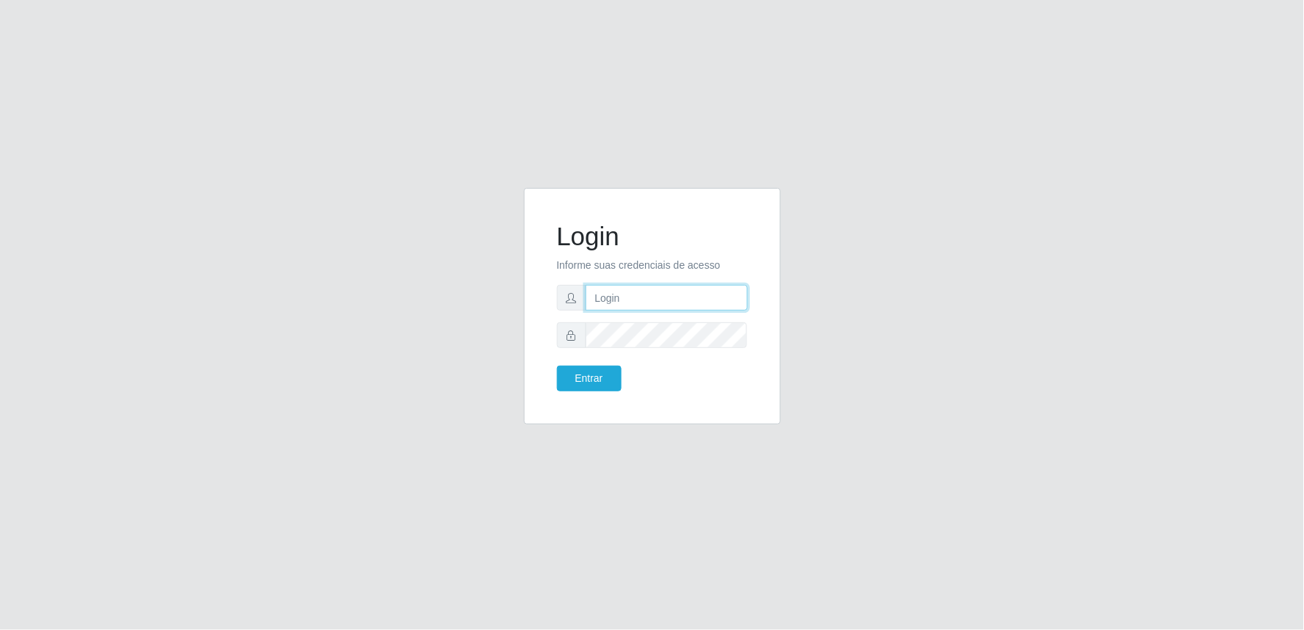
click at [648, 302] on input "text" at bounding box center [667, 298] width 162 height 26
type input "[EMAIL_ADDRESS][DOMAIN_NAME]"
click at [557, 365] on button "Entrar" at bounding box center [589, 378] width 65 height 26
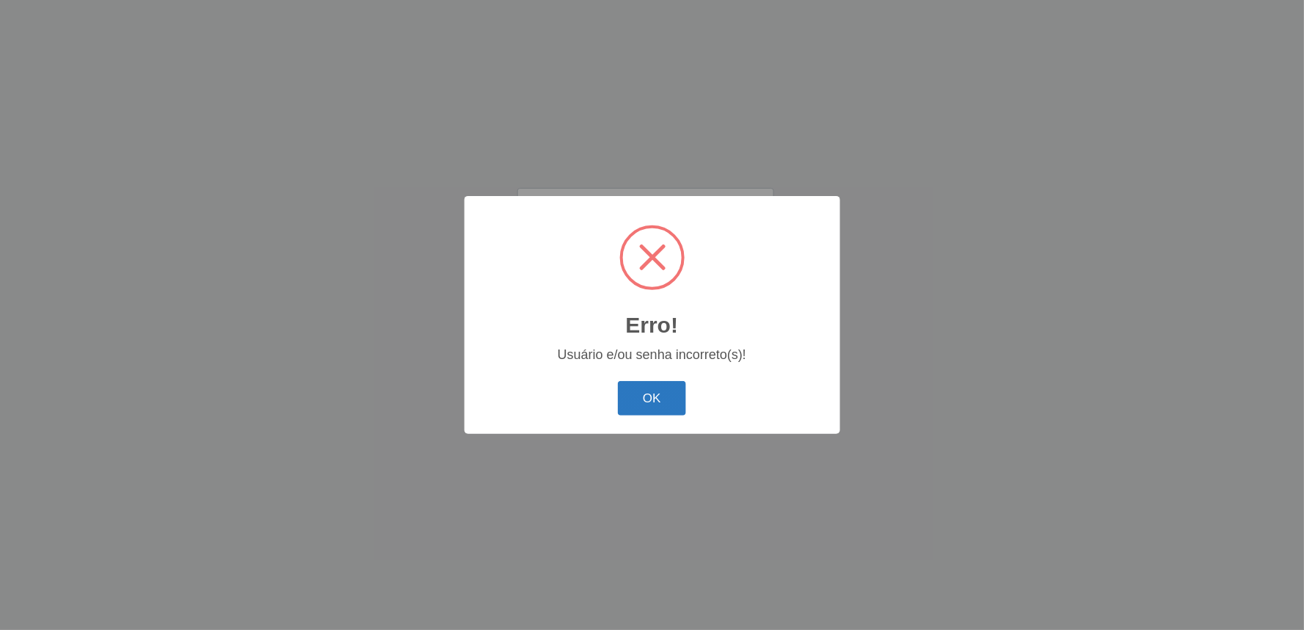
click at [641, 404] on button "OK" at bounding box center [652, 398] width 68 height 34
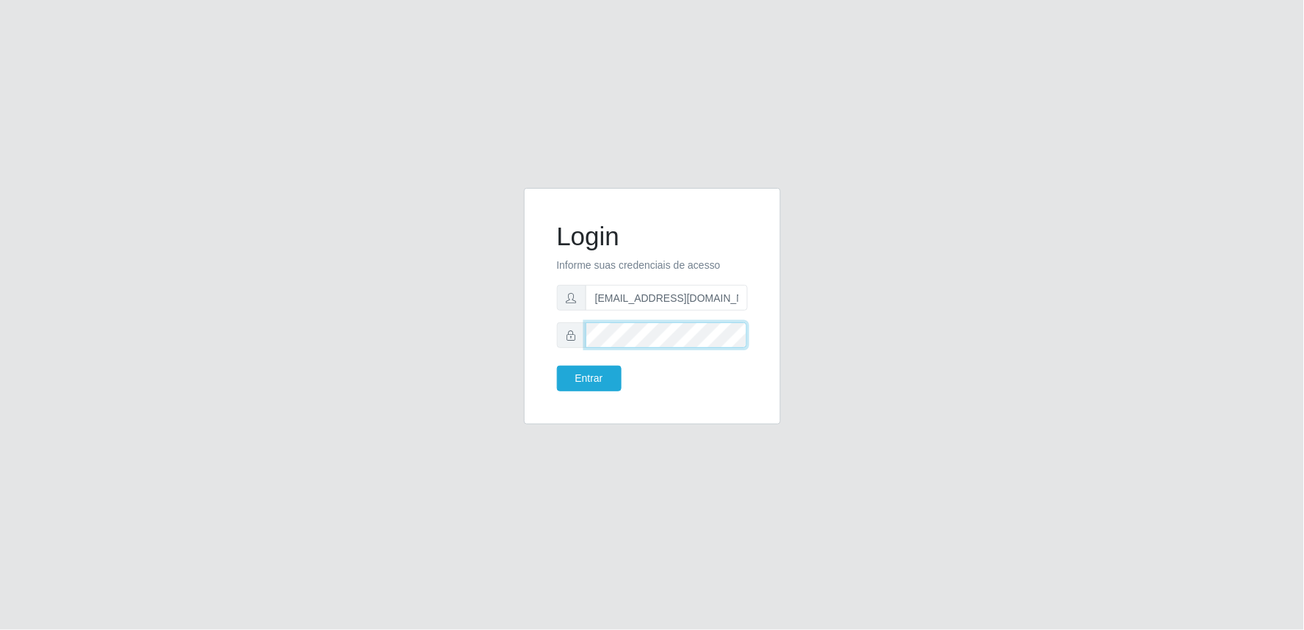
click at [557, 365] on button "Entrar" at bounding box center [589, 378] width 65 height 26
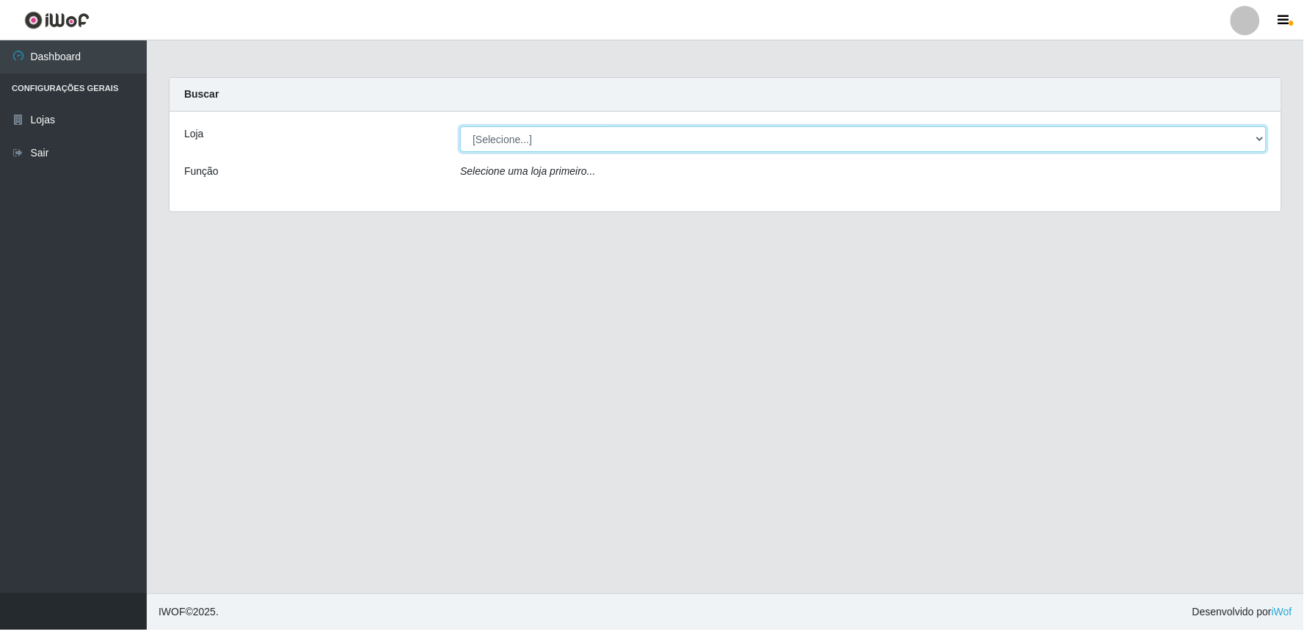
click at [577, 129] on select "[Selecione...] Queiroz Atacadão - Ceará Mirim" at bounding box center [863, 139] width 806 height 26
select select "465"
click at [460, 126] on select "[Selecione...] Queiroz Atacadão - Ceará Mirim" at bounding box center [863, 139] width 806 height 26
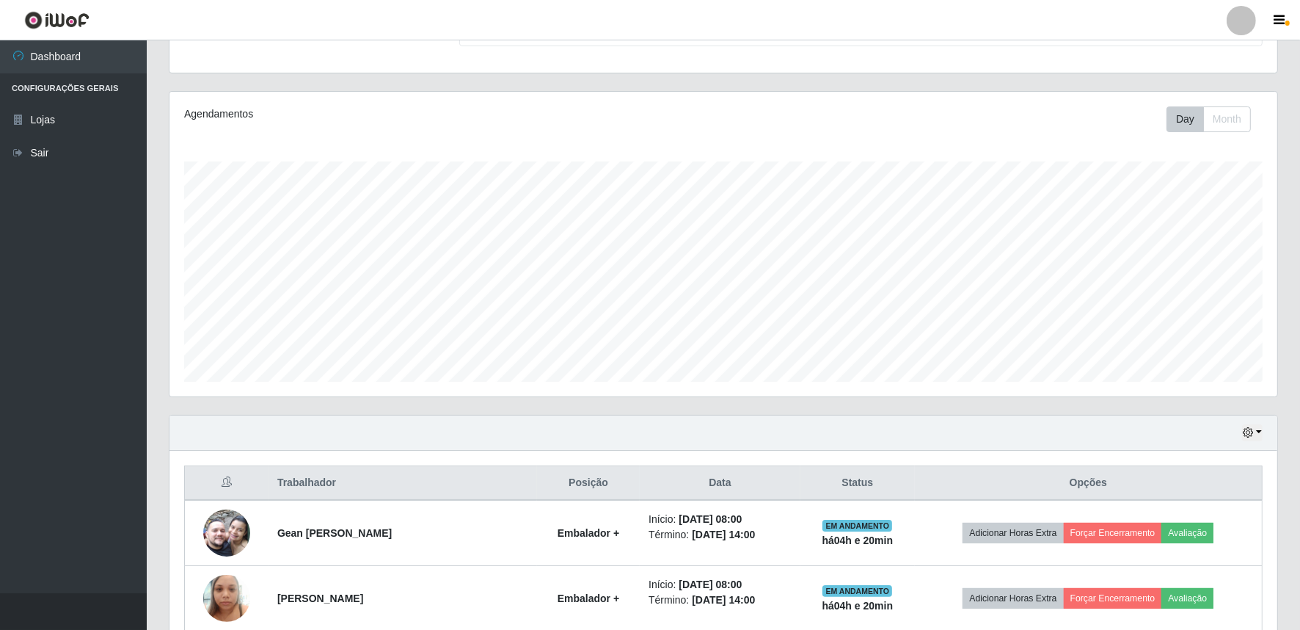
scroll to position [280, 0]
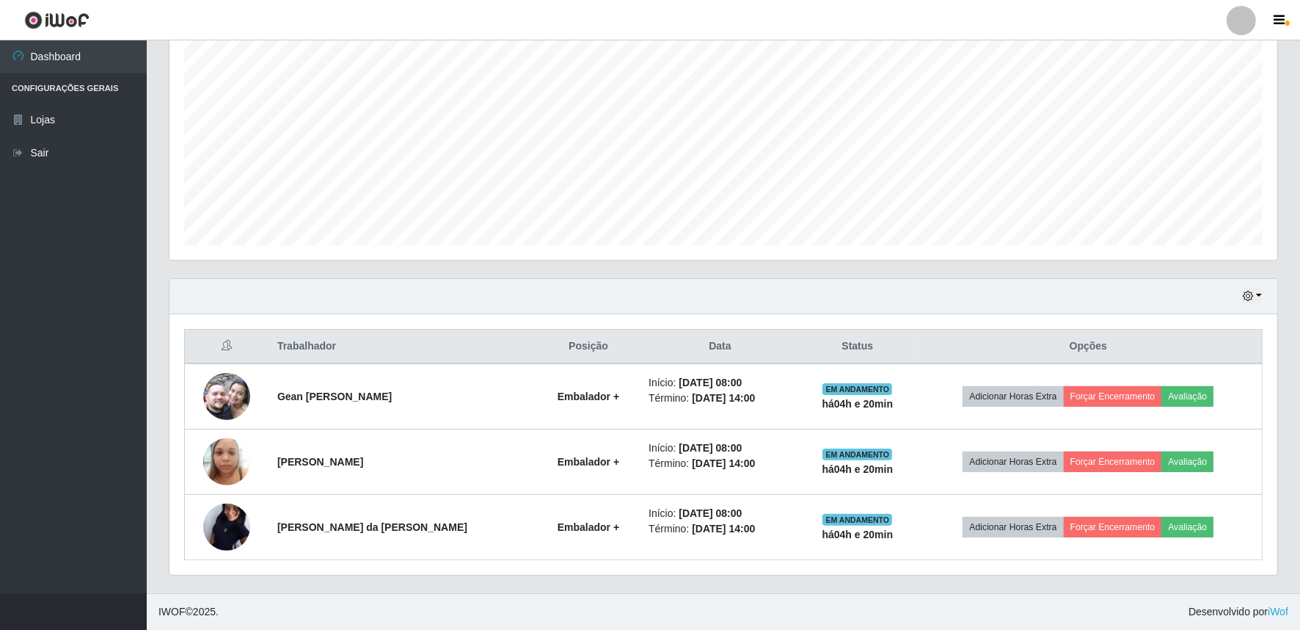
drag, startPoint x: 1242, startPoint y: 282, endPoint x: 1247, endPoint y: 289, distance: 8.4
click at [1244, 286] on div "Hoje 1 dia 3 dias 1 Semana Não encerrados" at bounding box center [723, 296] width 1108 height 35
click at [1250, 294] on icon "button" at bounding box center [1248, 296] width 10 height 10
click at [1178, 382] on button "3 dias" at bounding box center [1203, 383] width 116 height 31
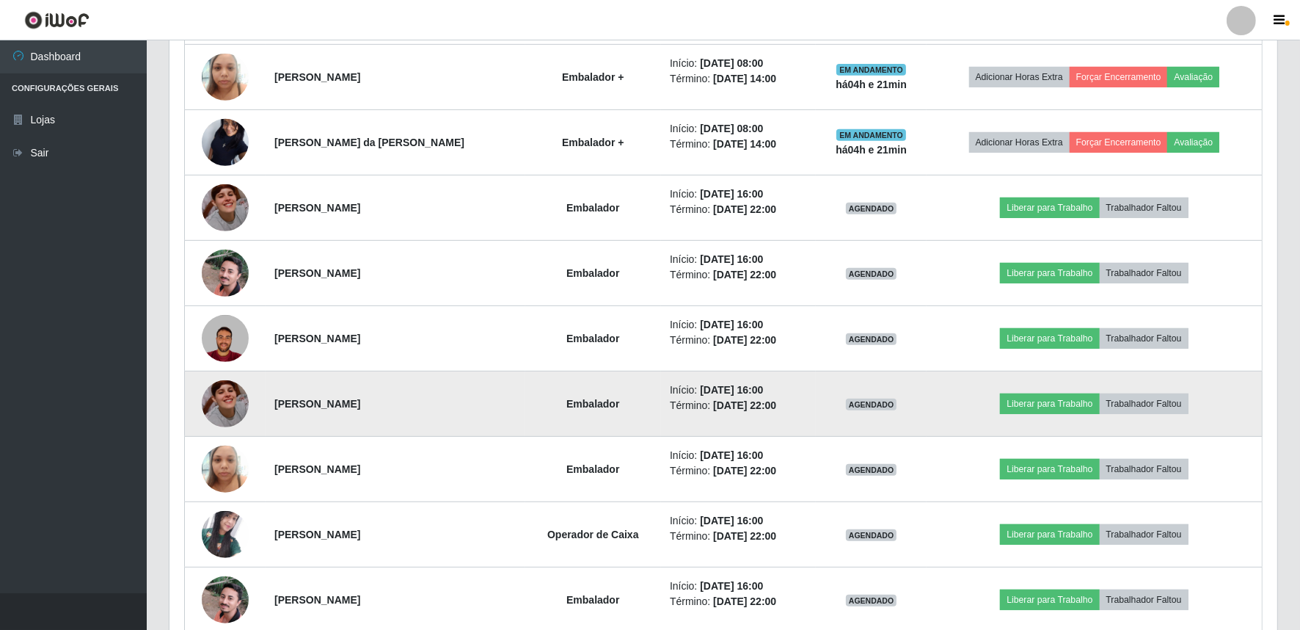
scroll to position [628, 0]
